Goal: Use online tool/utility: Use online tool/utility

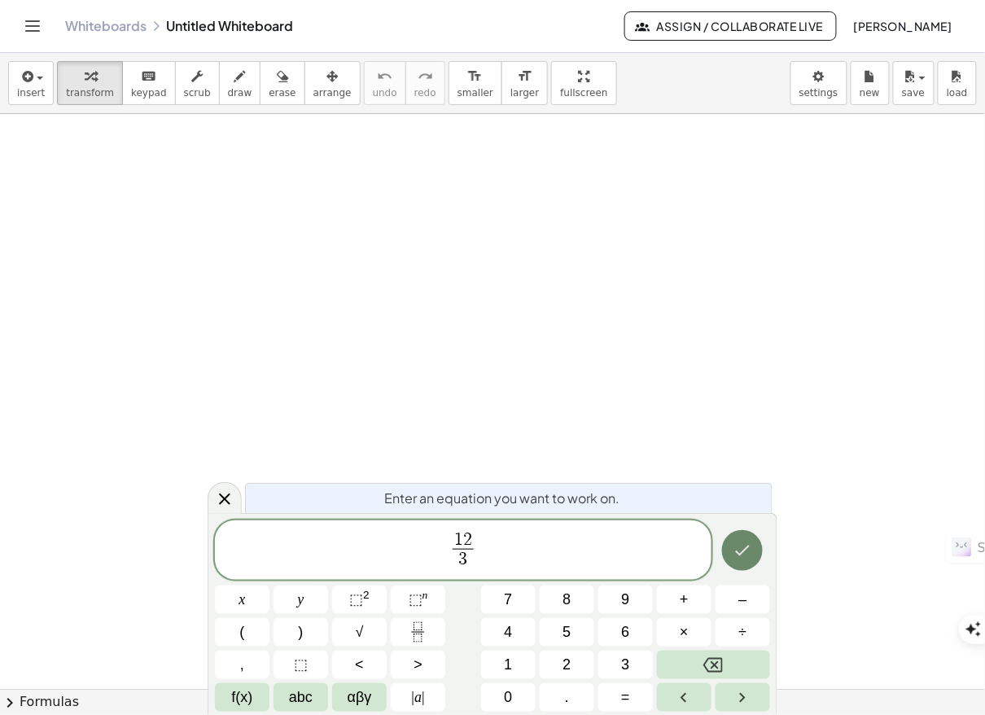
click at [732, 559] on button "Done" at bounding box center [742, 550] width 41 height 41
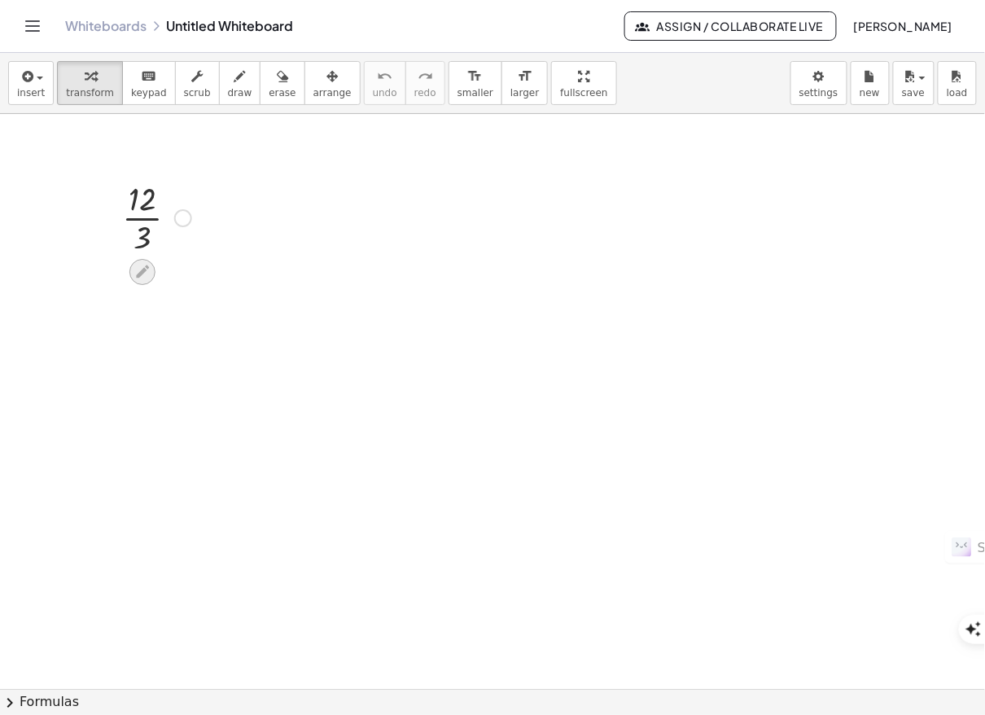
click at [141, 282] on div at bounding box center [142, 272] width 26 height 26
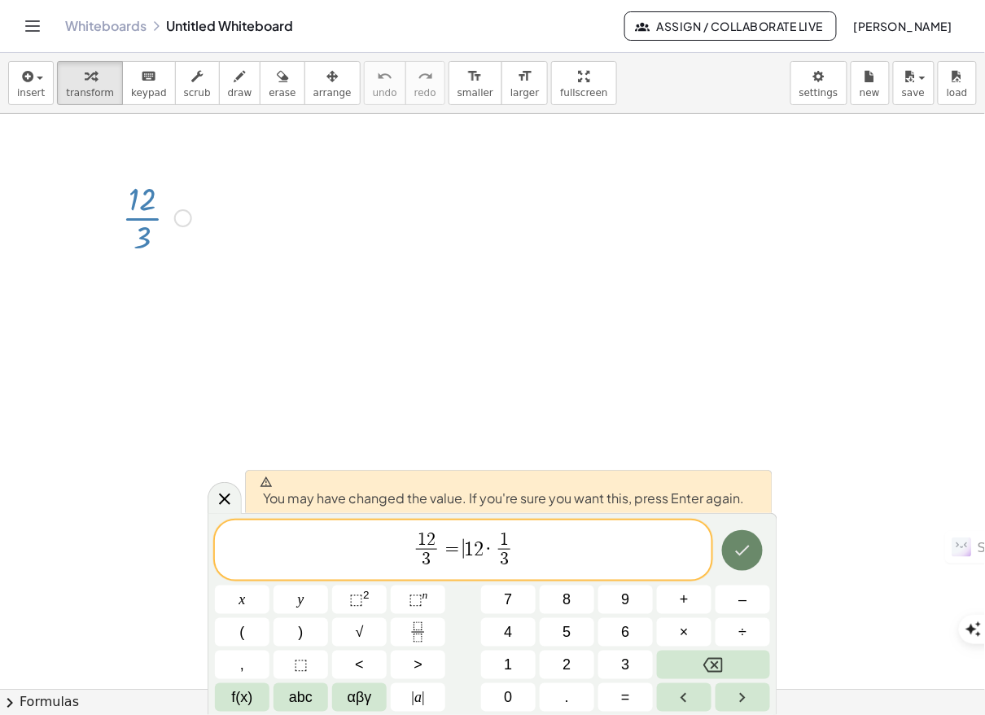
click at [752, 555] on icon "Done" at bounding box center [743, 551] width 20 height 20
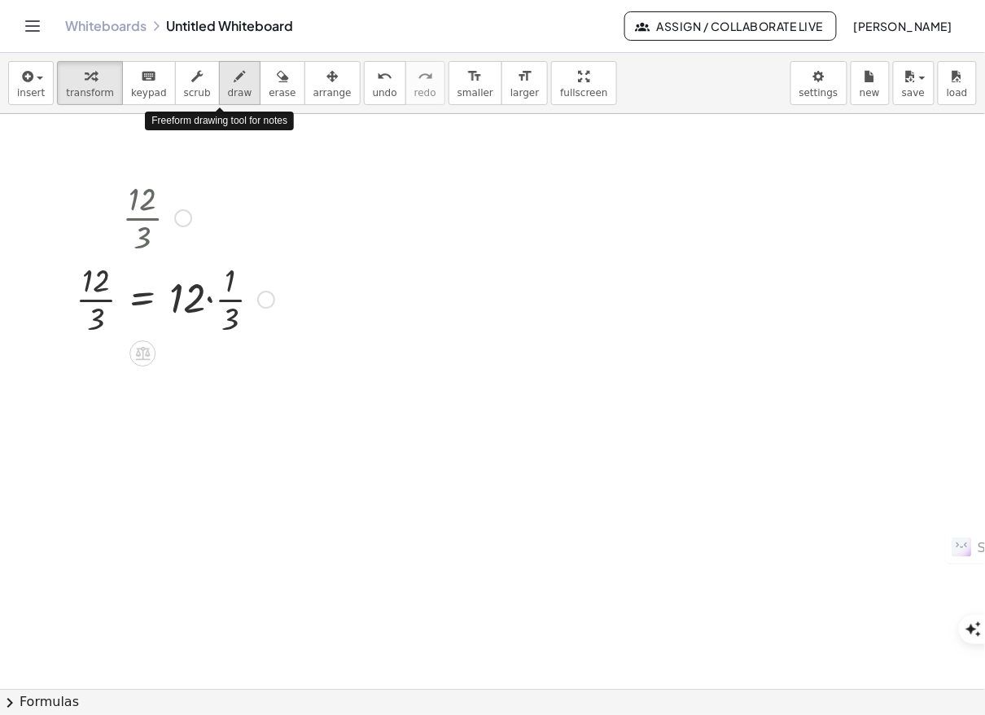
click at [235, 85] on icon "button" at bounding box center [240, 77] width 11 height 20
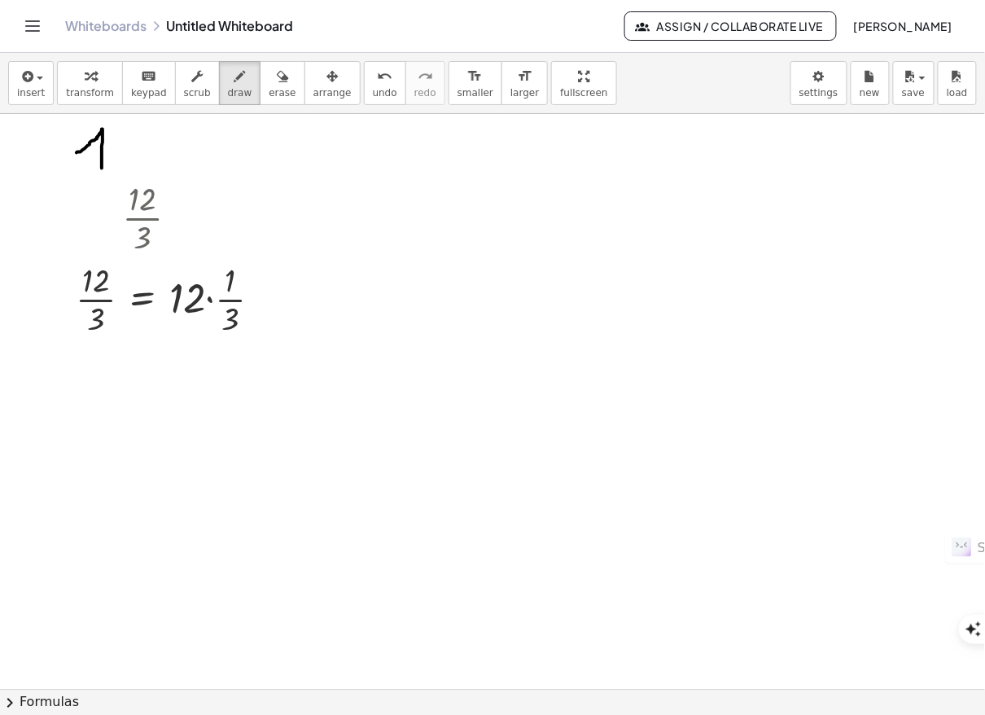
drag, startPoint x: 77, startPoint y: 152, endPoint x: 103, endPoint y: 147, distance: 27.3
click at [102, 168] on div at bounding box center [492, 689] width 985 height 1151
drag, startPoint x: 117, startPoint y: 146, endPoint x: 152, endPoint y: 167, distance: 40.9
click at [151, 167] on div at bounding box center [492, 689] width 985 height 1151
click at [170, 134] on div at bounding box center [492, 689] width 985 height 1151
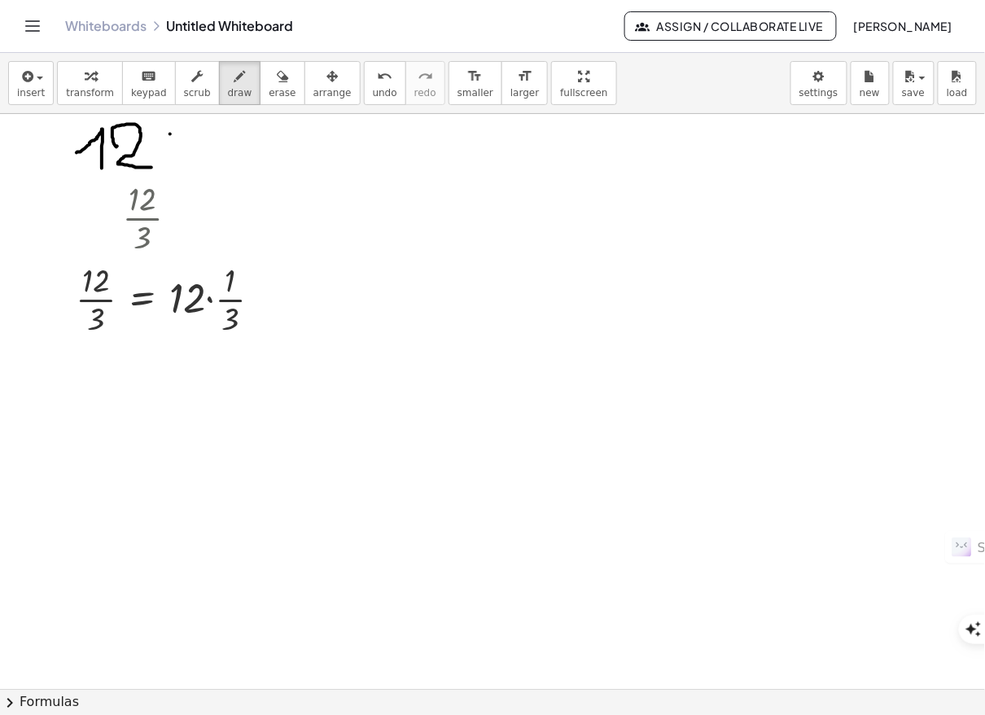
click at [169, 158] on div at bounding box center [492, 689] width 985 height 1151
drag, startPoint x: 167, startPoint y: 156, endPoint x: 166, endPoint y: 131, distance: 25.3
click at [168, 157] on div at bounding box center [492, 689] width 985 height 1151
click at [165, 135] on div at bounding box center [492, 689] width 985 height 1151
drag, startPoint x: 189, startPoint y: 129, endPoint x: 178, endPoint y: 173, distance: 45.4
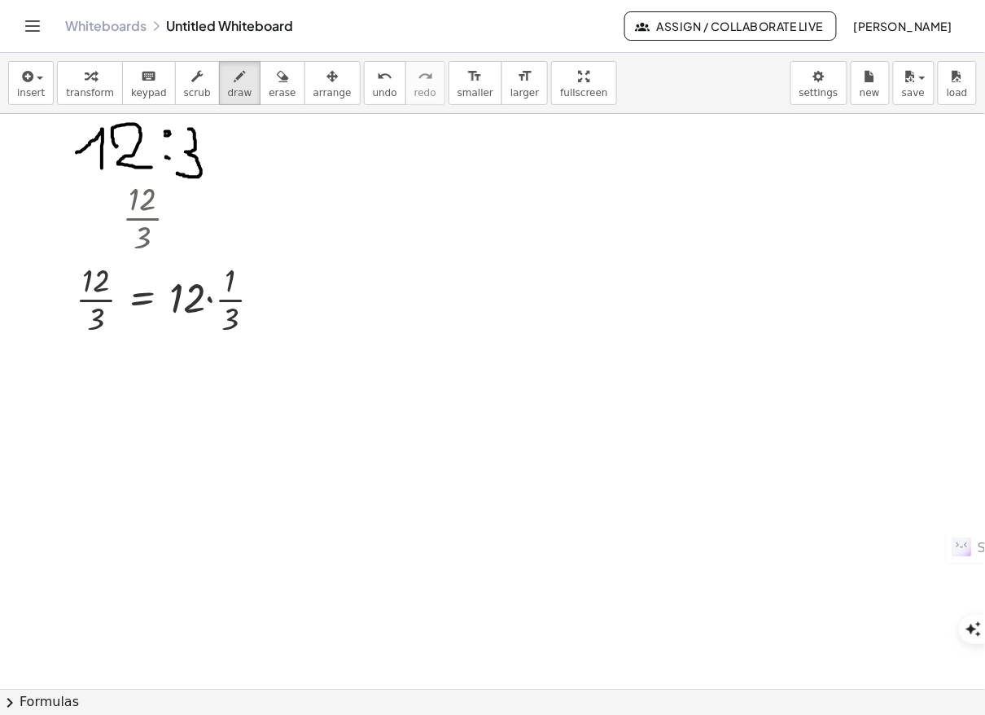
click at [178, 173] on div at bounding box center [492, 689] width 985 height 1151
drag, startPoint x: 192, startPoint y: 129, endPoint x: 183, endPoint y: 129, distance: 9.0
click at [183, 129] on div at bounding box center [492, 689] width 985 height 1151
drag, startPoint x: 219, startPoint y: 147, endPoint x: 113, endPoint y: 216, distance: 126.5
click at [113, 216] on div at bounding box center [492, 689] width 985 height 1151
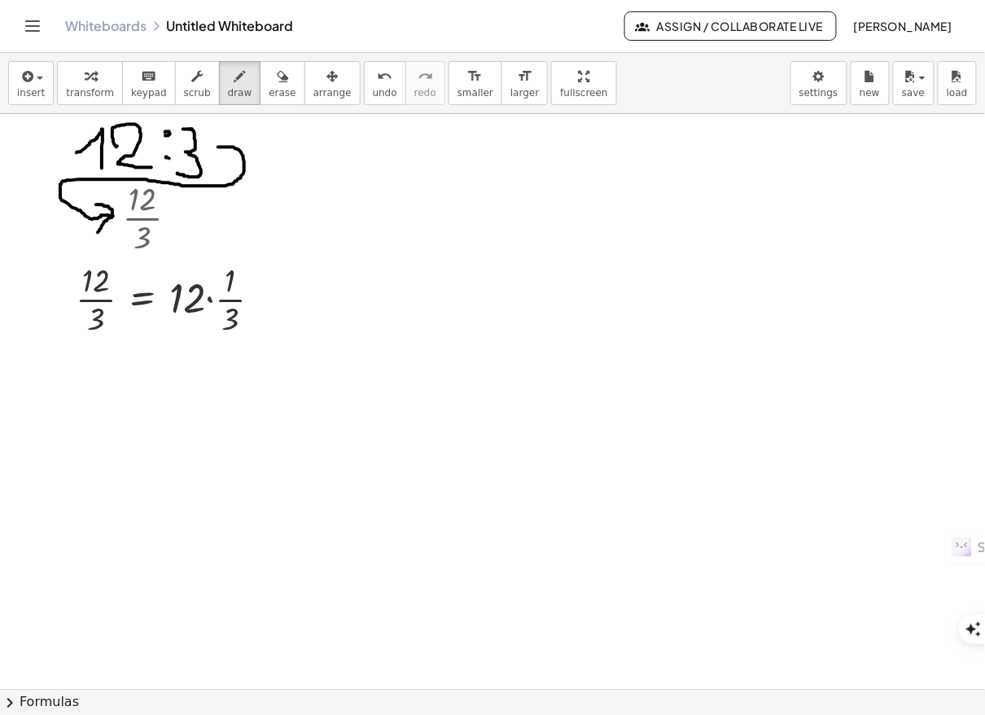
drag, startPoint x: 97, startPoint y: 204, endPoint x: 98, endPoint y: 232, distance: 27.7
click at [98, 232] on div at bounding box center [492, 689] width 985 height 1151
click at [235, 77] on icon "button" at bounding box center [240, 77] width 11 height 20
click at [235, 79] on button "draw" at bounding box center [240, 83] width 42 height 44
drag, startPoint x: 235, startPoint y: 79, endPoint x: 213, endPoint y: 94, distance: 26.4
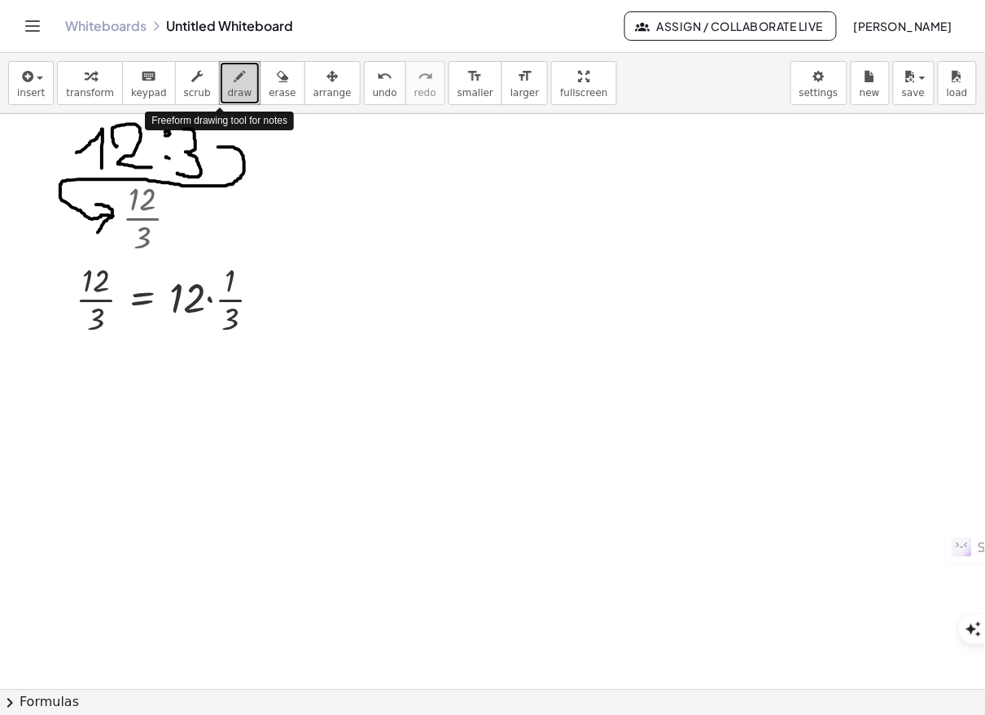
click at [228, 94] on span "draw" at bounding box center [240, 92] width 24 height 11
click at [827, 98] on body "Graspable Math Activities Get Started Activity Bank Assigned Work Classes White…" at bounding box center [492, 715] width 985 height 1430
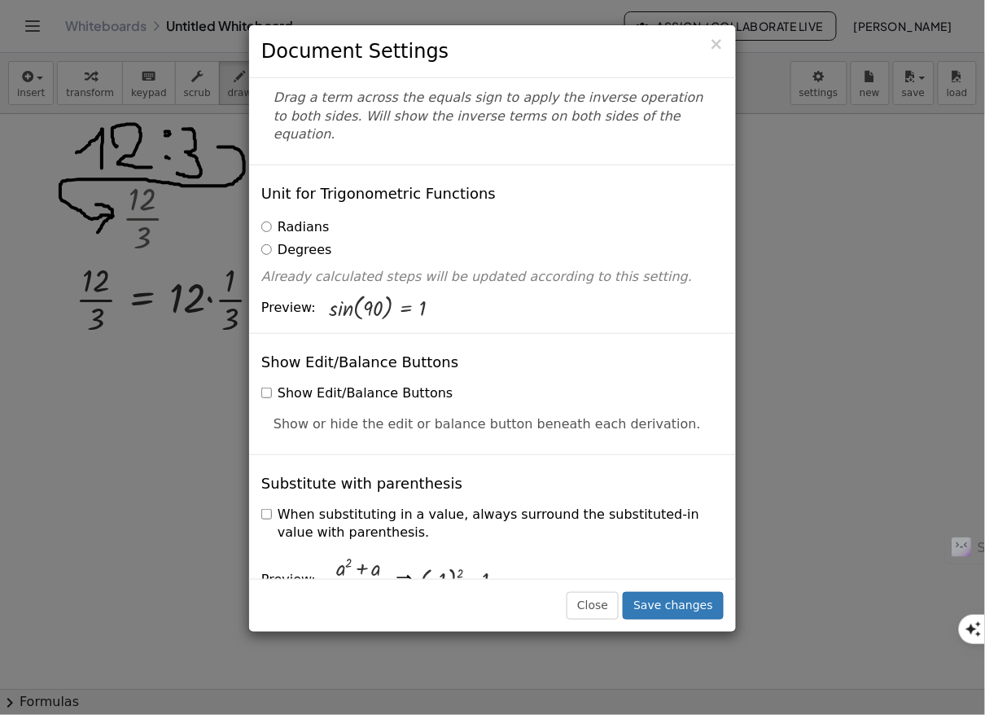
scroll to position [326, 0]
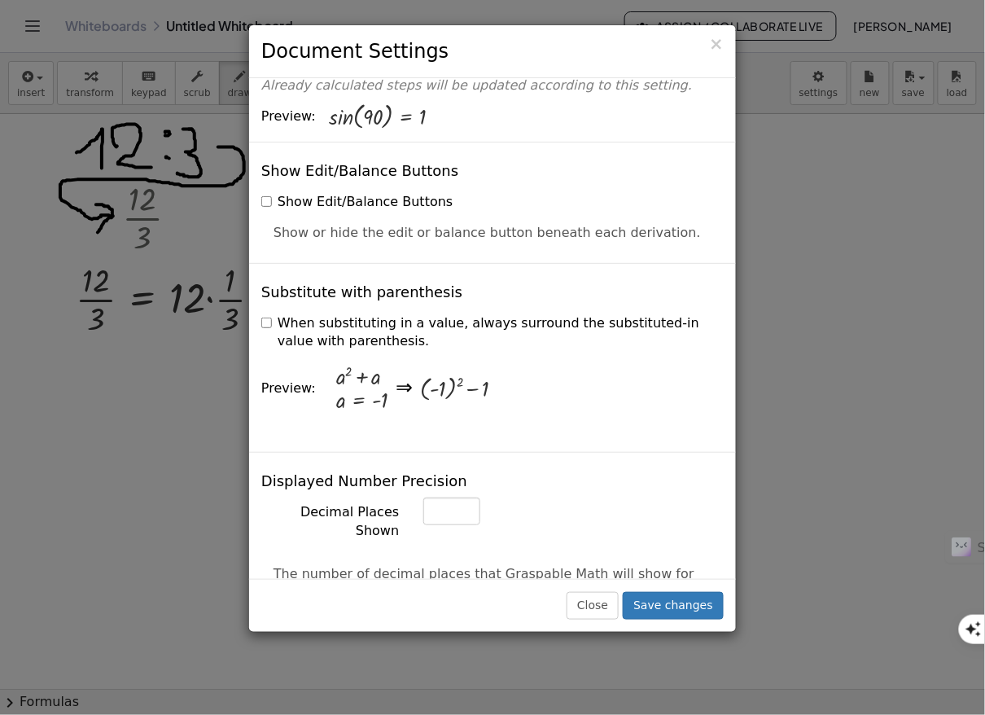
click at [772, 374] on div "× Document Settings These settings are saved with the document you are currentl…" at bounding box center [492, 357] width 985 height 715
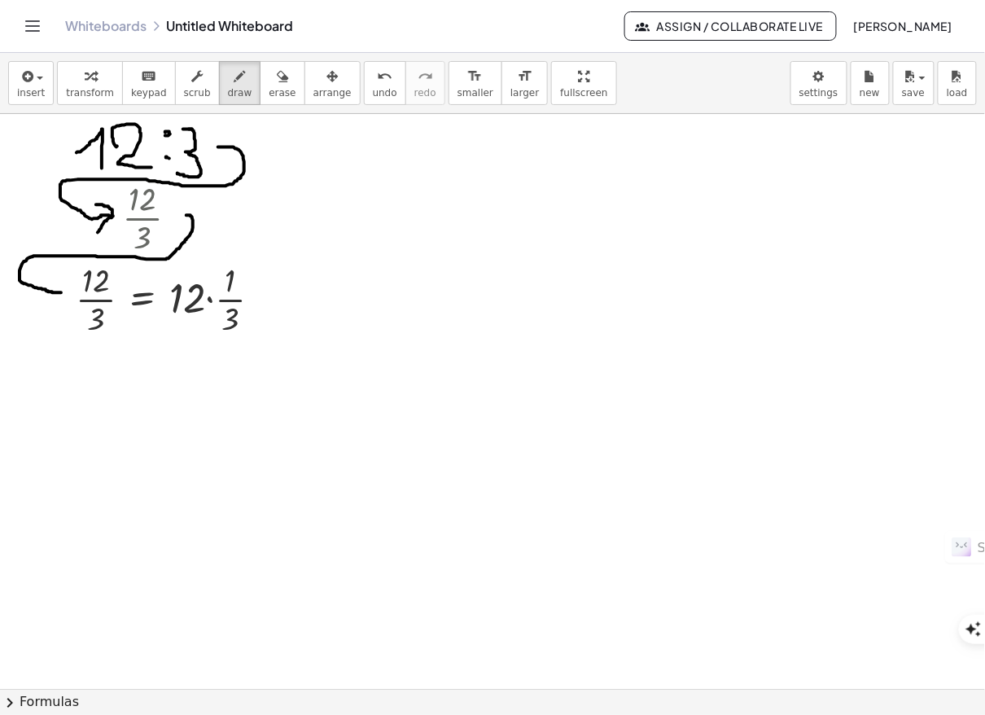
drag, startPoint x: 186, startPoint y: 215, endPoint x: 61, endPoint y: 292, distance: 147.3
click at [61, 292] on div at bounding box center [492, 689] width 985 height 1151
drag, startPoint x: 47, startPoint y: 282, endPoint x: 22, endPoint y: 299, distance: 30.5
click at [22, 299] on div at bounding box center [492, 689] width 985 height 1151
click at [377, 79] on icon "undo" at bounding box center [384, 77] width 15 height 20
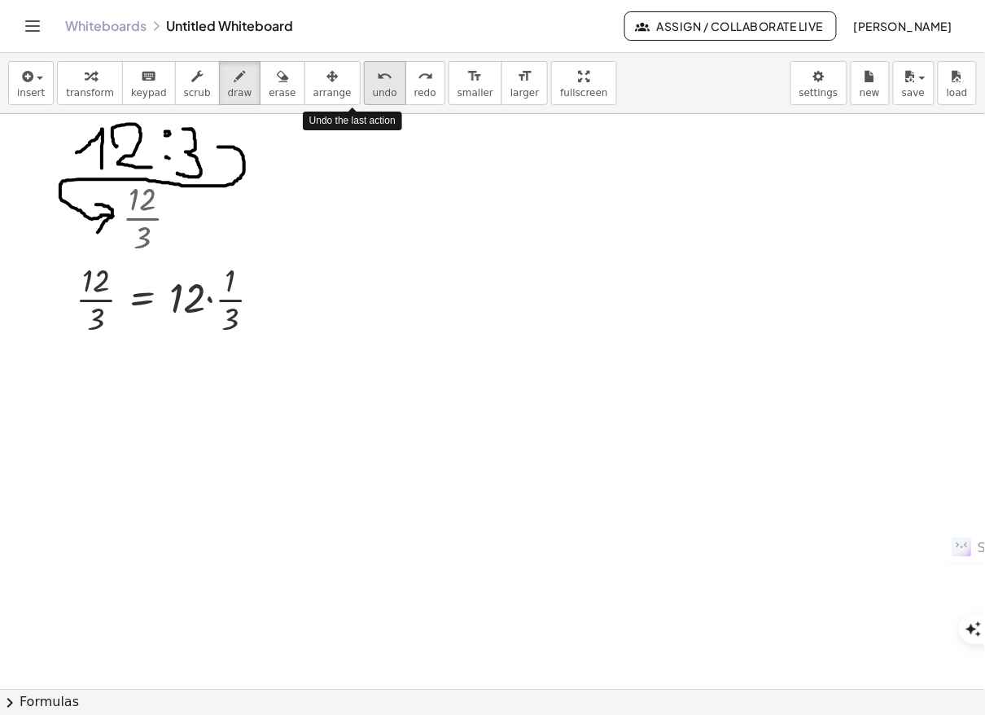
click at [377, 81] on icon "undo" at bounding box center [384, 77] width 15 height 20
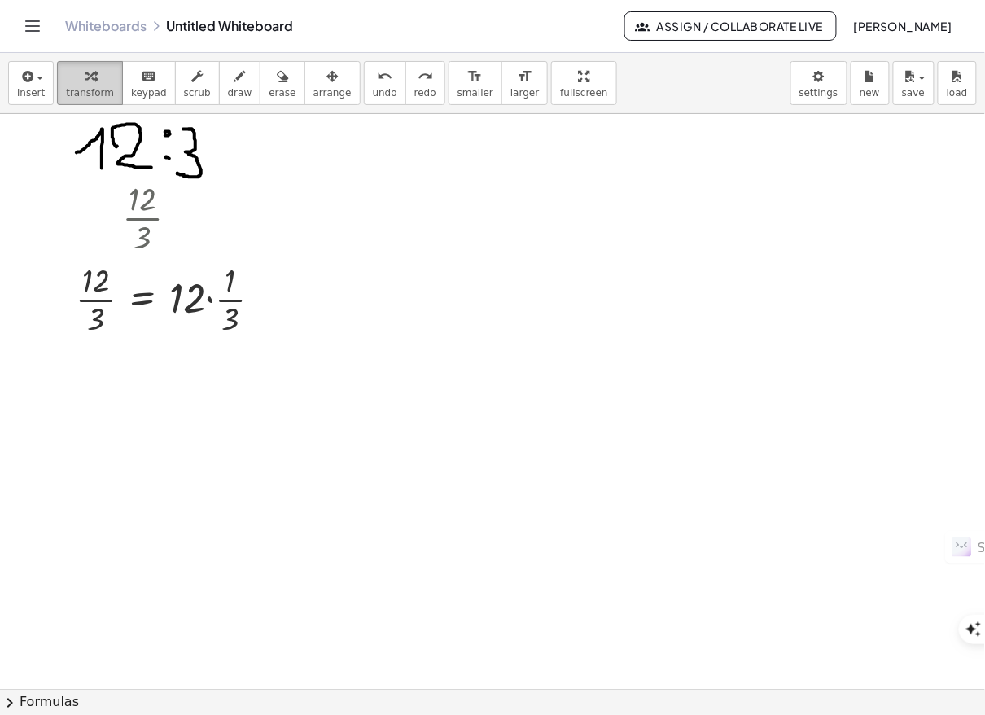
click at [110, 90] on button "transform" at bounding box center [90, 83] width 66 height 44
drag, startPoint x: 76, startPoint y: 263, endPoint x: 258, endPoint y: 292, distance: 184.6
click at [258, 292] on div at bounding box center [175, 297] width 215 height 81
click at [137, 353] on icon at bounding box center [142, 354] width 15 height 14
click at [77, 352] on span "+" at bounding box center [77, 354] width 10 height 24
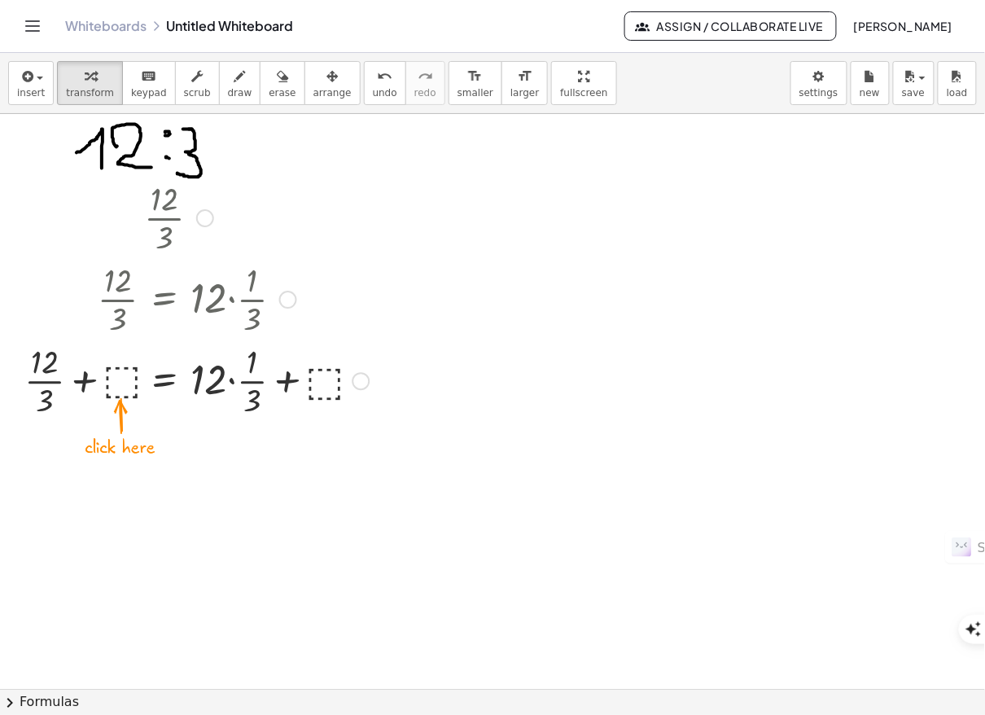
drag, startPoint x: 153, startPoint y: 194, endPoint x: 171, endPoint y: 226, distance: 36.5
click at [171, 226] on div at bounding box center [196, 216] width 361 height 81
click at [116, 380] on div at bounding box center [196, 379] width 361 height 81
click at [123, 388] on div at bounding box center [196, 379] width 361 height 81
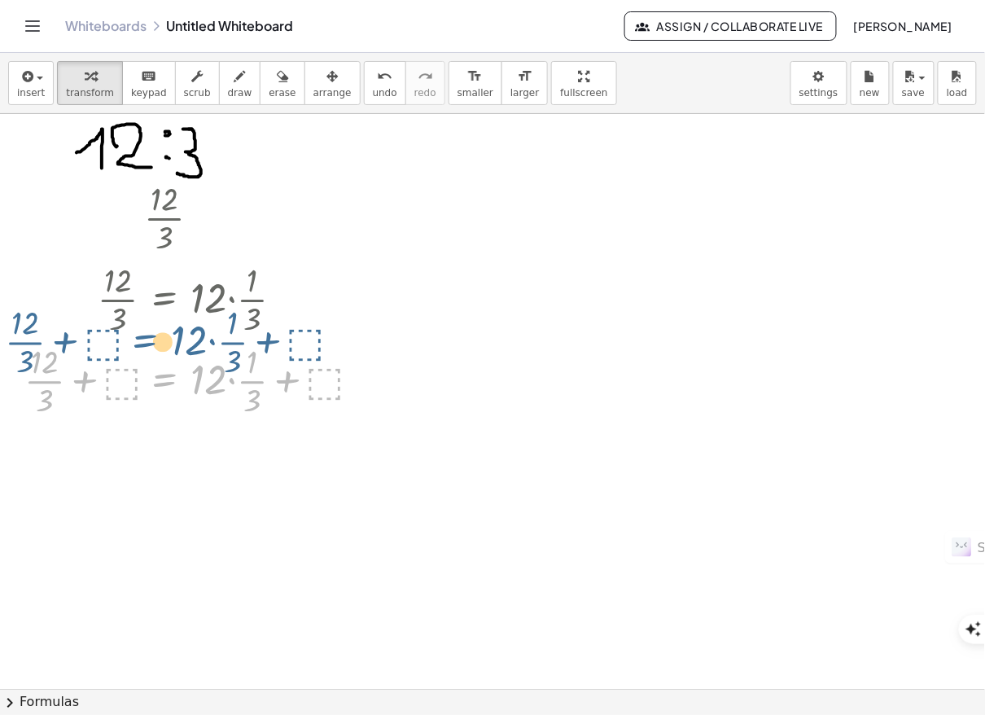
drag, startPoint x: 150, startPoint y: 410, endPoint x: 134, endPoint y: 374, distance: 40.1
click at [134, 374] on div at bounding box center [196, 379] width 361 height 81
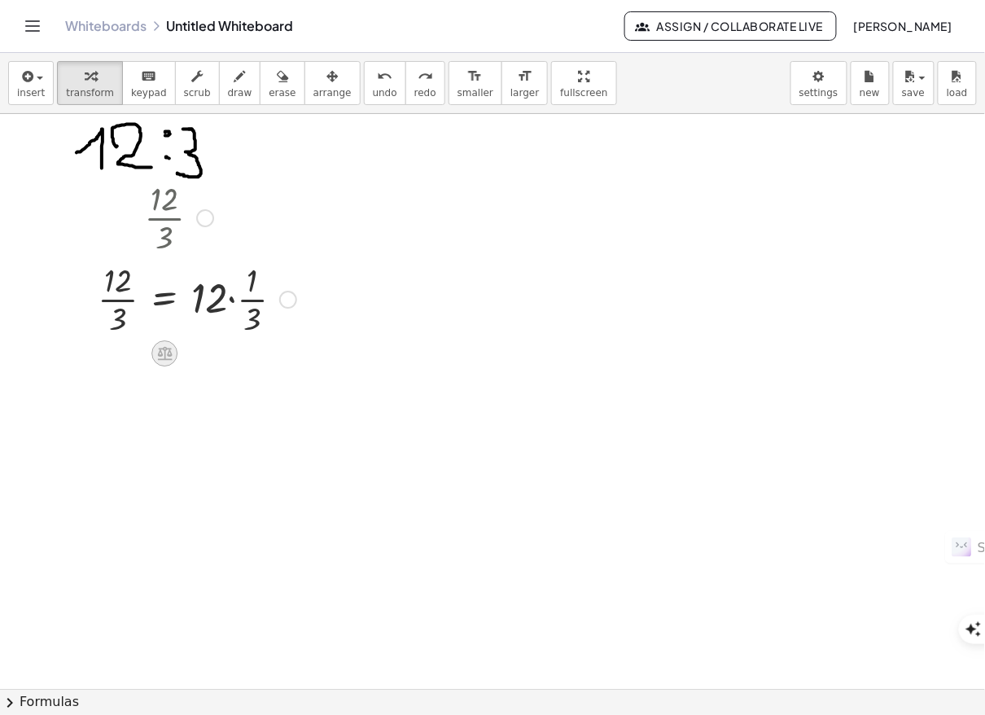
click at [164, 350] on icon at bounding box center [164, 354] width 15 height 14
click at [196, 354] on span "÷" at bounding box center [197, 354] width 9 height 24
